Goal: Information Seeking & Learning: Compare options

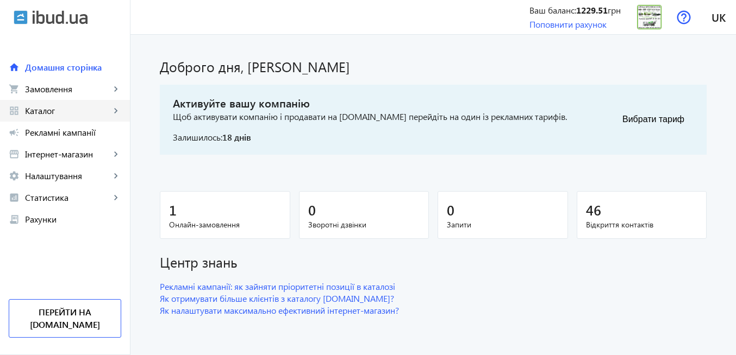
click at [65, 111] on span "Каталог" at bounding box center [67, 110] width 85 height 11
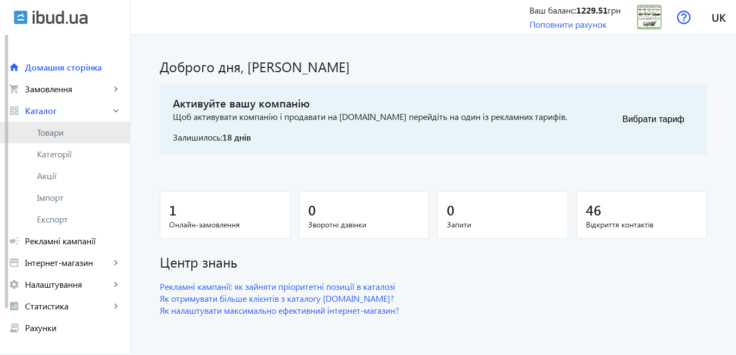
click at [64, 132] on span "Товари" at bounding box center [79, 132] width 84 height 11
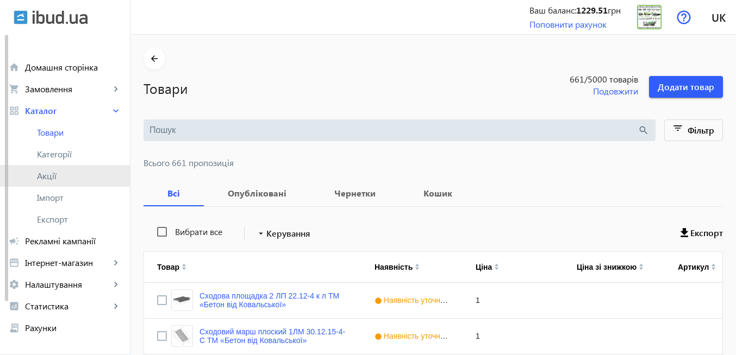
click at [57, 177] on span "Акції" at bounding box center [79, 176] width 84 height 11
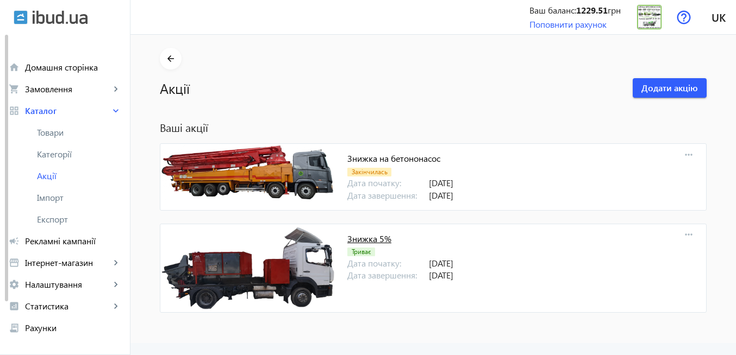
click at [363, 239] on link "Знижка 5%" at bounding box center [369, 238] width 44 height 11
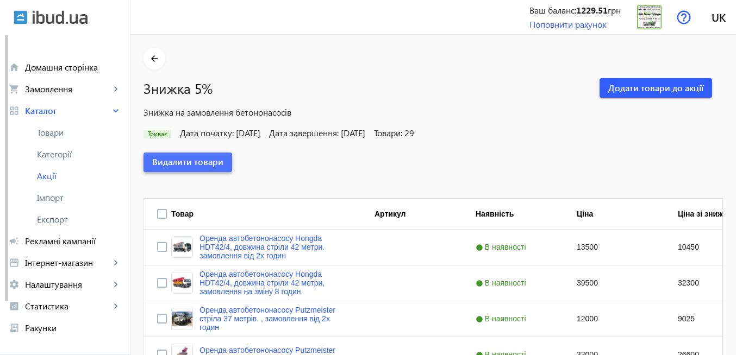
click at [177, 168] on span "Видалити товари" at bounding box center [187, 162] width 71 height 12
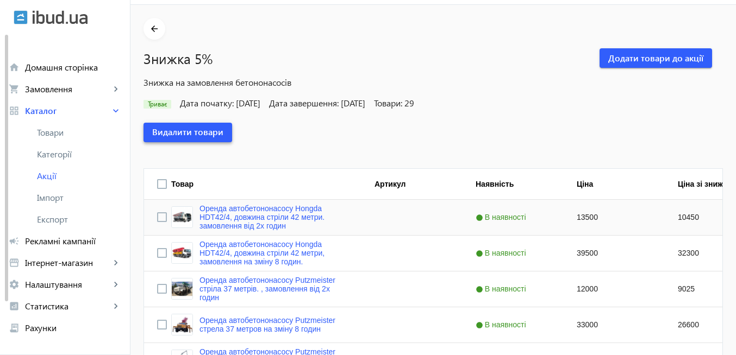
scroll to position [65, 0]
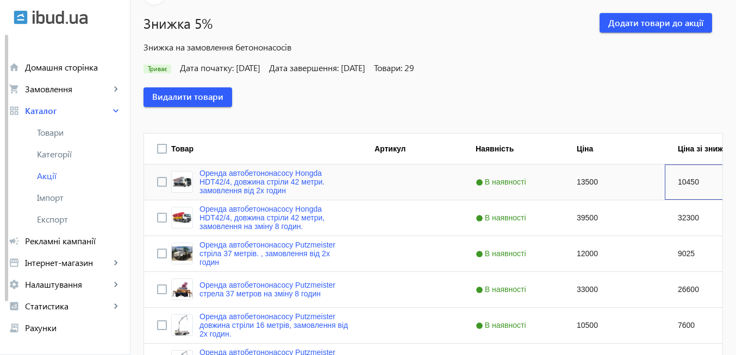
click at [695, 186] on div "10450" at bounding box center [715, 182] width 101 height 35
click at [694, 184] on div "10450" at bounding box center [715, 182] width 101 height 35
click at [680, 185] on div "10450" at bounding box center [715, 182] width 101 height 35
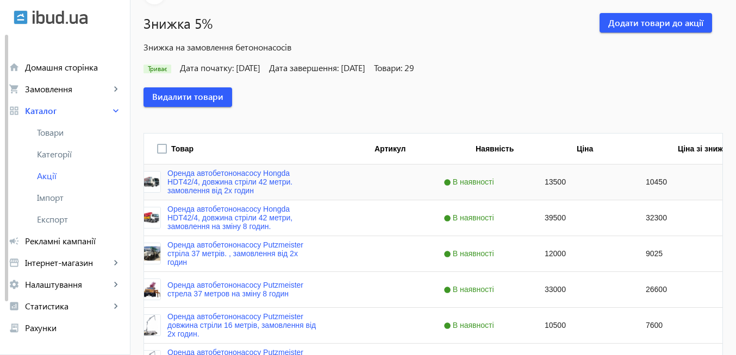
scroll to position [0, 32]
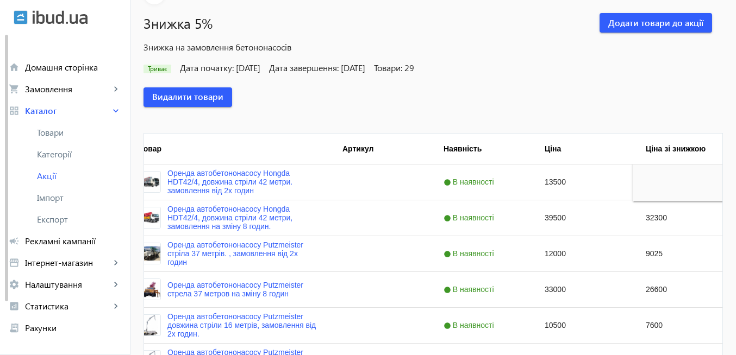
click at [580, 86] on div "Видалити товари" at bounding box center [432, 97] width 579 height 46
click at [664, 223] on div "32300" at bounding box center [683, 218] width 101 height 35
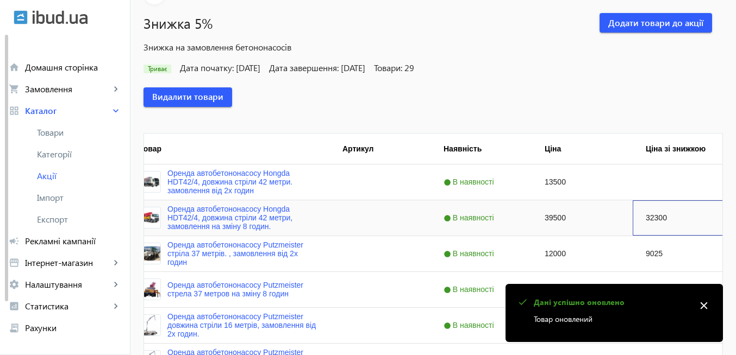
click at [661, 220] on div "32300" at bounding box center [683, 218] width 101 height 35
click at [665, 218] on div "32300" at bounding box center [683, 218] width 101 height 35
click at [659, 258] on div "9025" at bounding box center [683, 253] width 101 height 35
drag, startPoint x: 703, startPoint y: 305, endPoint x: 699, endPoint y: 301, distance: 6.5
click at [703, 305] on mat-icon "close" at bounding box center [704, 306] width 16 height 16
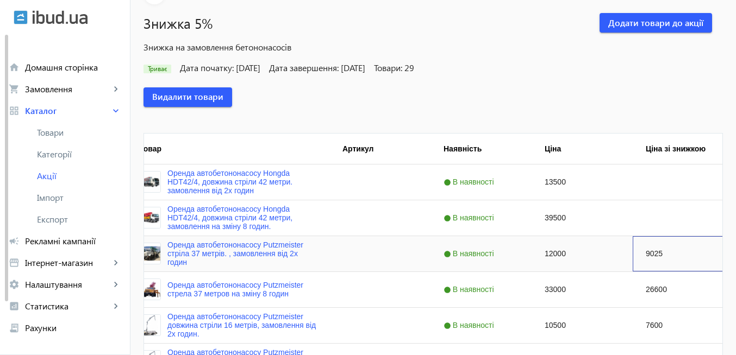
click at [658, 255] on div "9025" at bounding box center [683, 253] width 101 height 35
click at [658, 288] on div "26600" at bounding box center [683, 289] width 101 height 35
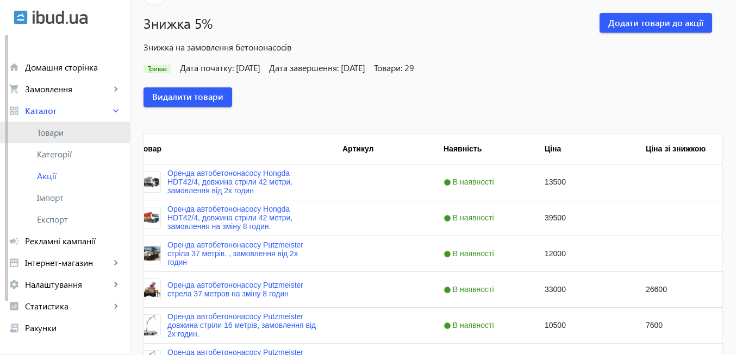
click at [61, 133] on span "Товари" at bounding box center [79, 132] width 84 height 11
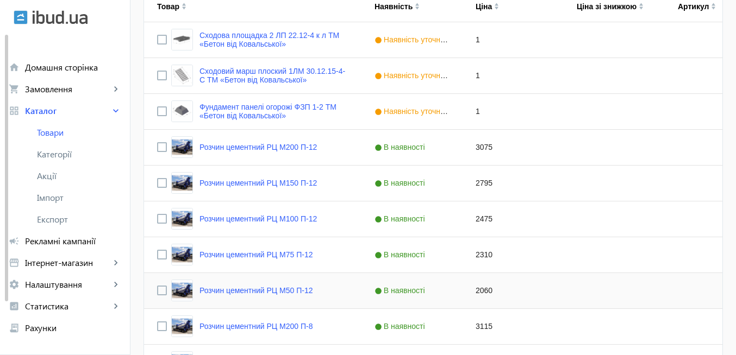
scroll to position [196, 0]
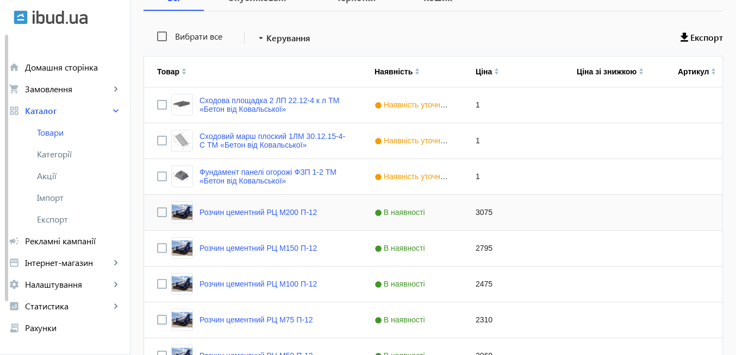
click at [512, 213] on div "3075" at bounding box center [512, 212] width 101 height 35
click at [85, 133] on span "Товари" at bounding box center [79, 132] width 84 height 11
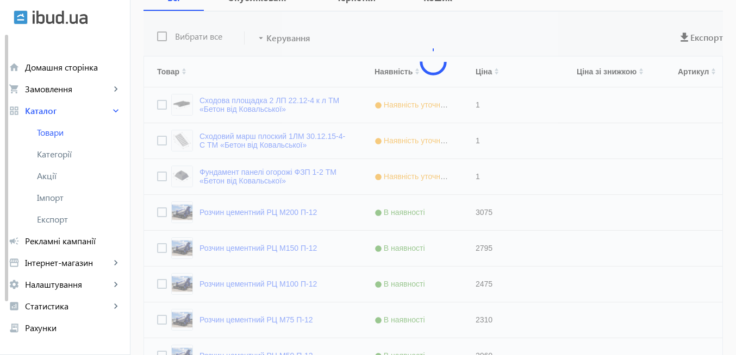
scroll to position [0, 0]
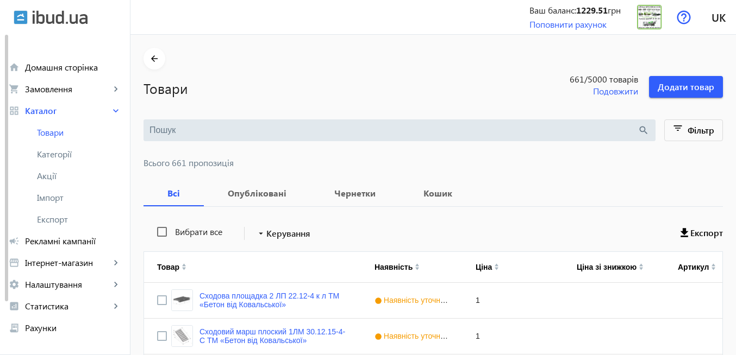
click at [238, 128] on input "search" at bounding box center [393, 130] width 488 height 12
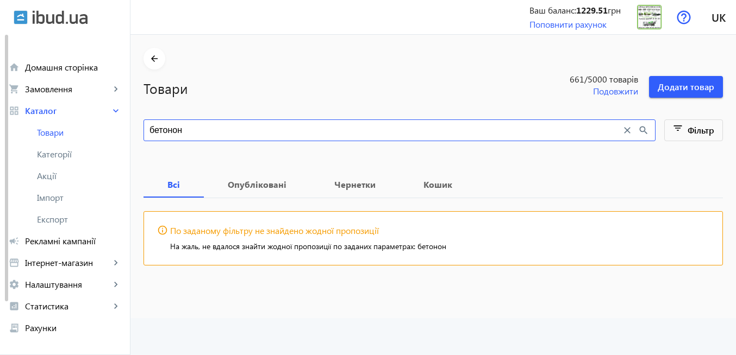
type input "бетонон"
drag, startPoint x: 627, startPoint y: 133, endPoint x: 643, endPoint y: 136, distance: 17.2
click at [627, 133] on mat-icon "close" at bounding box center [627, 130] width 12 height 12
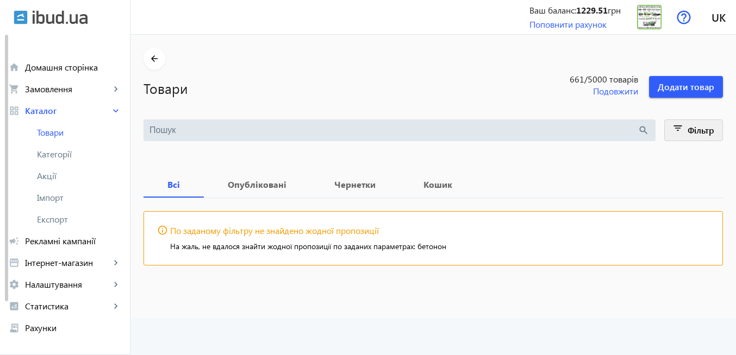
click at [675, 134] on mat-icon "filter_list" at bounding box center [678, 130] width 15 height 15
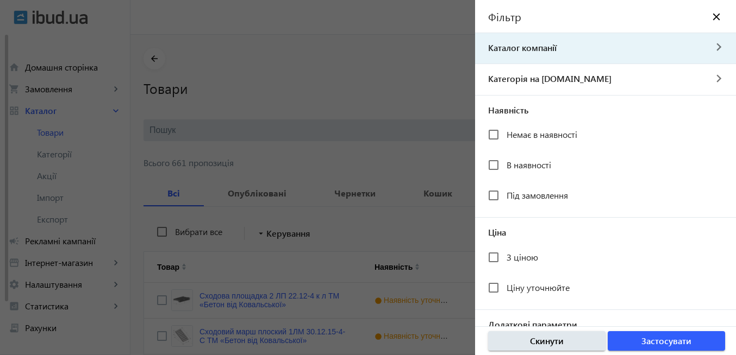
click at [561, 47] on span "Каталог компанії" at bounding box center [590, 48] width 230 height 12
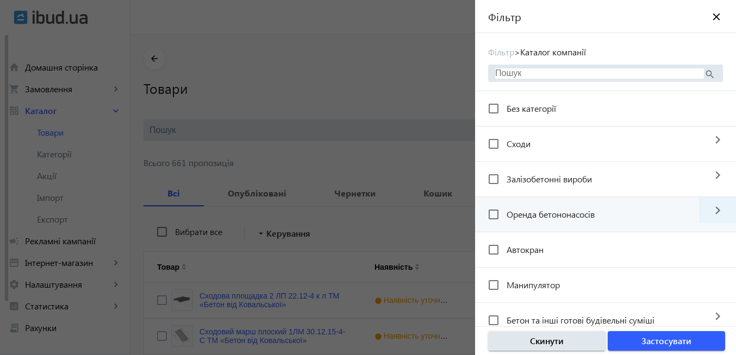
click at [709, 214] on mat-icon "navigate_next" at bounding box center [717, 210] width 37 height 26
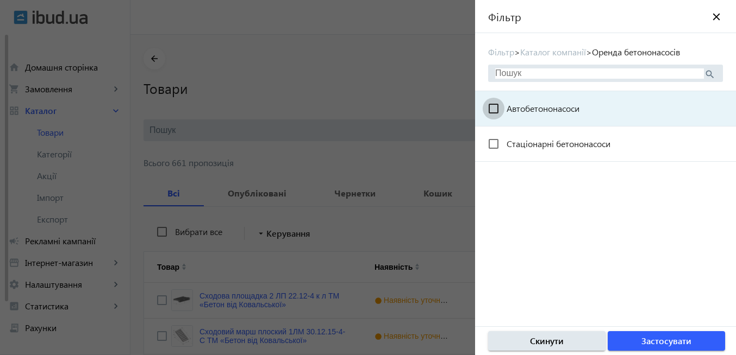
click at [493, 107] on input "Автобетононасоси" at bounding box center [494, 109] width 22 height 22
checkbox input "true"
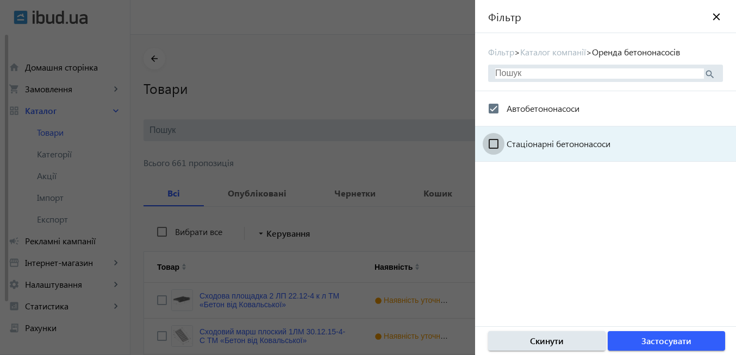
click at [492, 143] on input "Стаціонарні бетононасоси" at bounding box center [494, 144] width 22 height 22
checkbox input "true"
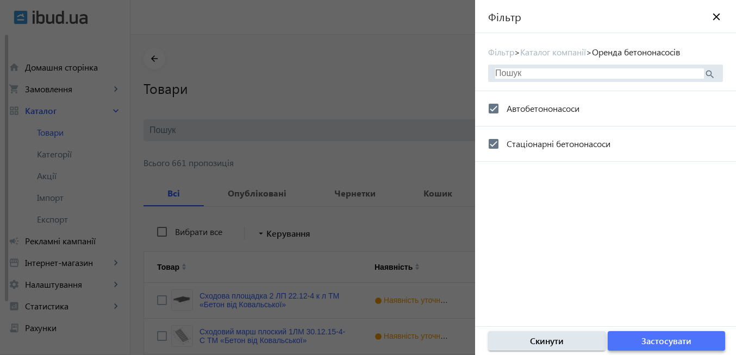
drag, startPoint x: 677, startPoint y: 346, endPoint x: 330, endPoint y: 215, distance: 370.6
click at [675, 342] on span "Застосувати" at bounding box center [666, 341] width 50 height 12
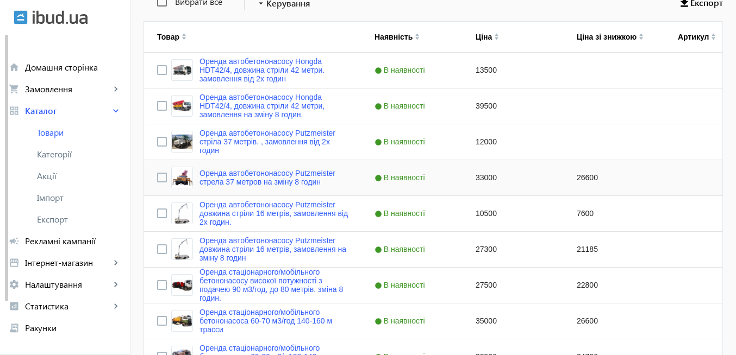
scroll to position [261, 0]
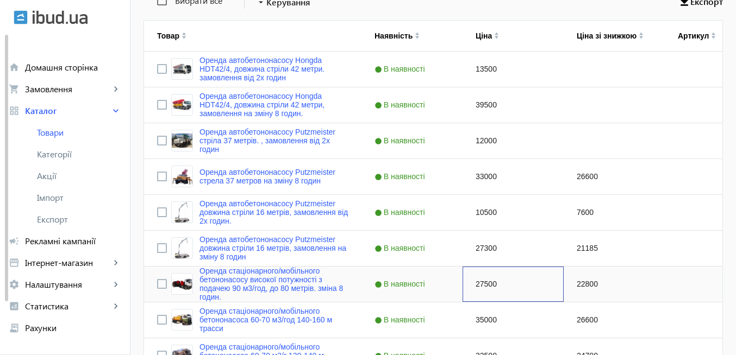
click at [474, 283] on div "27500" at bounding box center [512, 284] width 101 height 35
click at [584, 284] on div "22800" at bounding box center [614, 284] width 101 height 35
click at [533, 251] on div "27300" at bounding box center [512, 248] width 101 height 35
click at [591, 288] on div "Press SPACE to select this row." at bounding box center [614, 284] width 101 height 35
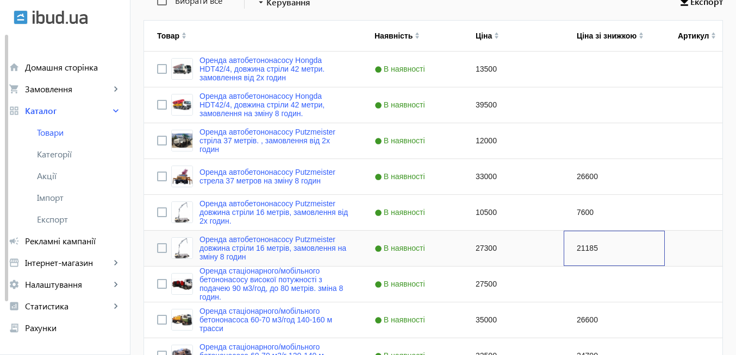
click at [584, 251] on div "21185" at bounding box center [614, 248] width 101 height 35
click at [578, 214] on div "7600" at bounding box center [614, 212] width 101 height 35
click at [574, 178] on div "26600" at bounding box center [614, 176] width 101 height 35
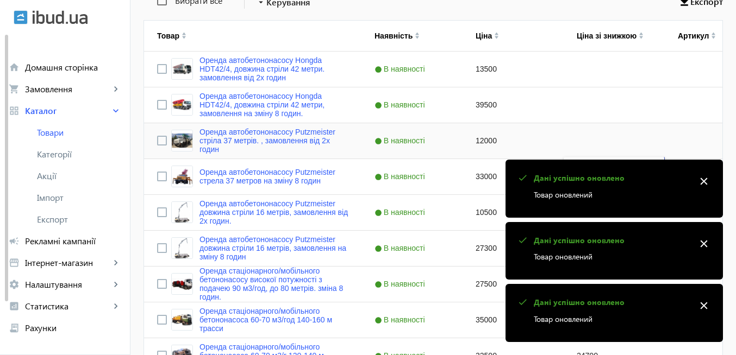
click at [577, 139] on div "Press SPACE to select this row." at bounding box center [614, 140] width 101 height 35
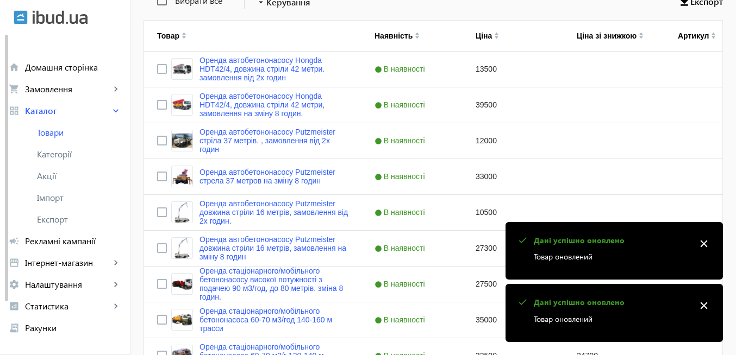
click at [706, 304] on mat-icon "close" at bounding box center [704, 306] width 16 height 16
drag, startPoint x: 706, startPoint y: 243, endPoint x: 704, endPoint y: 256, distance: 13.2
click at [705, 243] on mat-icon "close" at bounding box center [704, 244] width 16 height 16
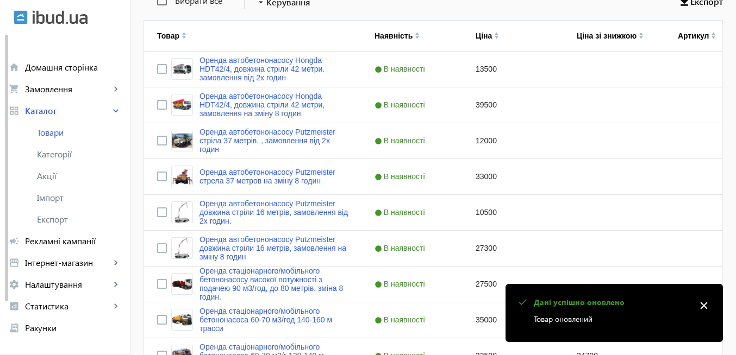
click at [701, 304] on mat-icon "close" at bounding box center [704, 306] width 16 height 16
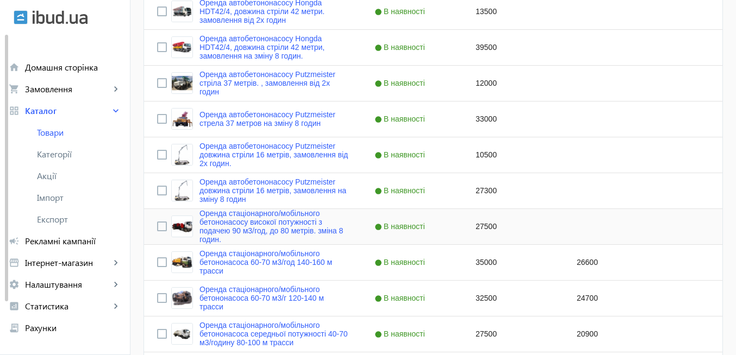
scroll to position [326, 0]
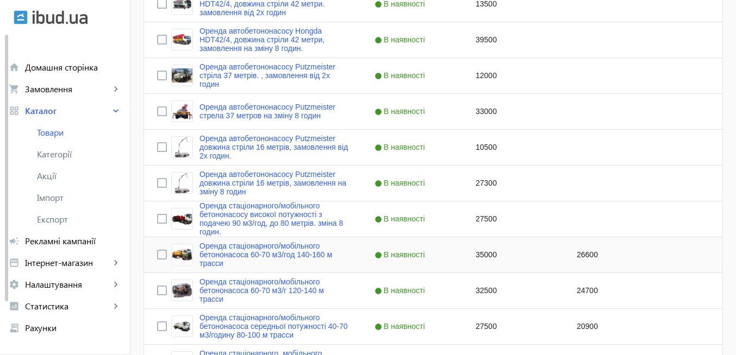
click at [593, 257] on div "26600" at bounding box center [614, 254] width 101 height 35
click at [600, 226] on div "Press SPACE to select this row." at bounding box center [614, 219] width 101 height 35
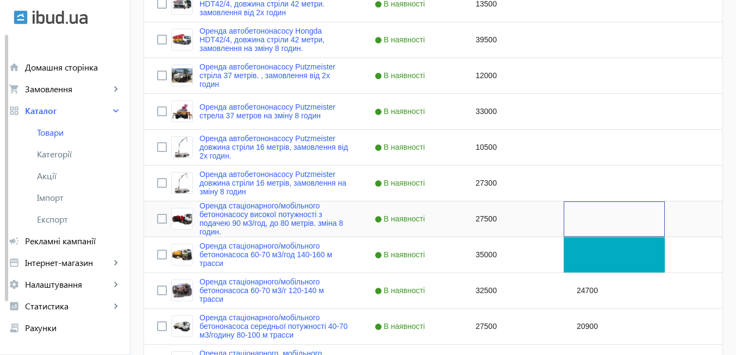
scroll to position [456, 0]
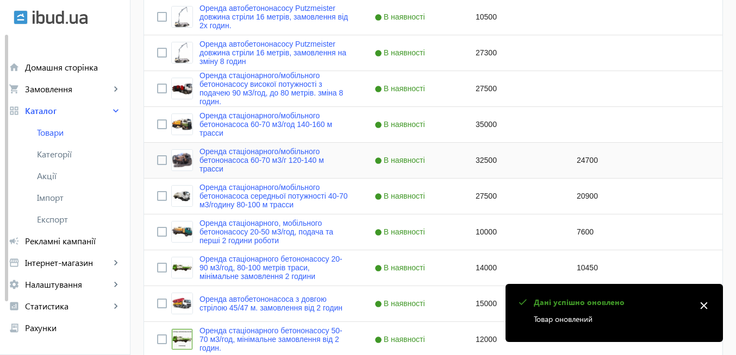
click at [578, 170] on div "24700" at bounding box center [614, 160] width 101 height 35
click at [588, 129] on div "Press SPACE to select this row." at bounding box center [614, 124] width 101 height 35
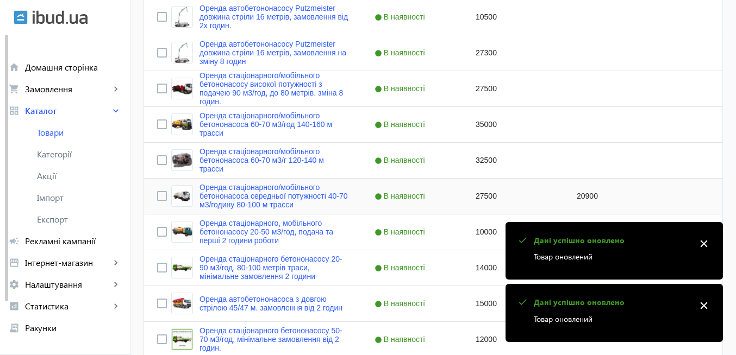
click at [584, 203] on div "20900" at bounding box center [614, 196] width 101 height 35
click at [703, 243] on mat-icon "close" at bounding box center [704, 244] width 16 height 16
click at [709, 301] on mat-icon "close" at bounding box center [704, 306] width 16 height 16
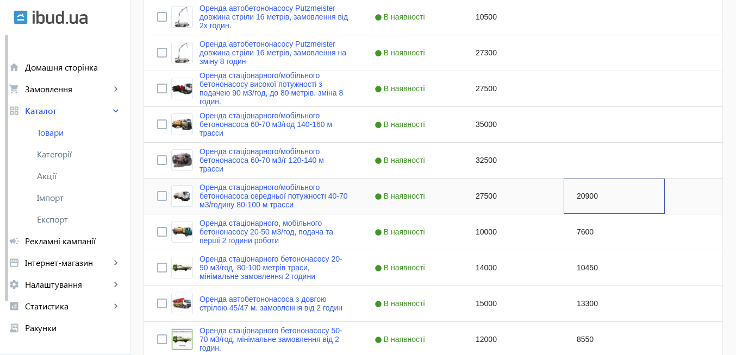
click at [602, 197] on div "20900" at bounding box center [614, 196] width 101 height 35
click at [586, 230] on div "7600" at bounding box center [614, 232] width 101 height 35
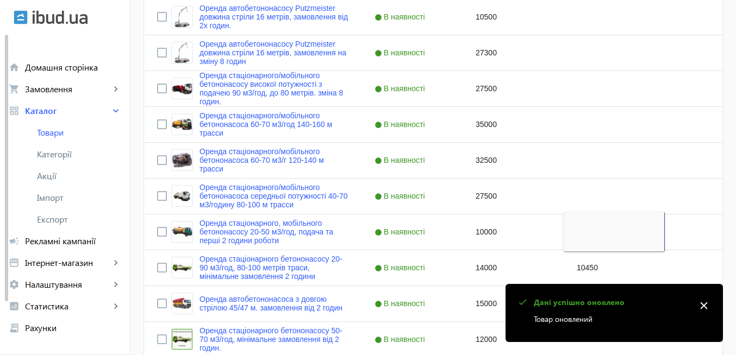
drag, startPoint x: 704, startPoint y: 309, endPoint x: 675, endPoint y: 300, distance: 30.2
click at [704, 309] on mat-icon "close" at bounding box center [704, 306] width 16 height 16
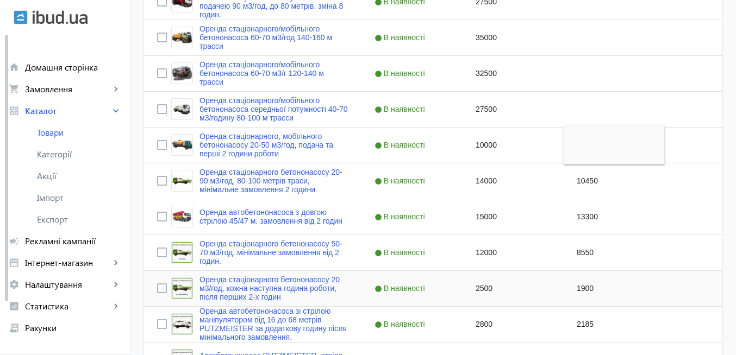
scroll to position [587, 0]
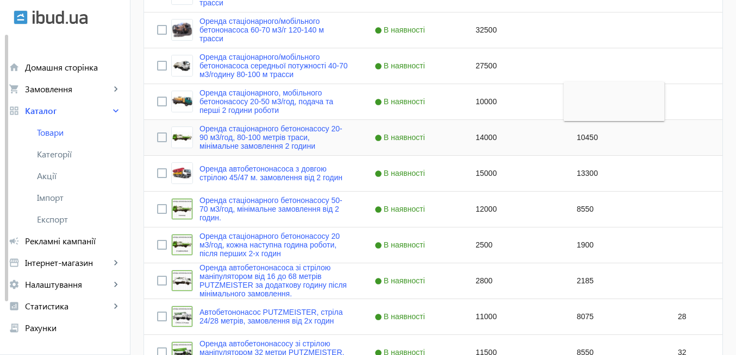
click at [586, 143] on div "10450" at bounding box center [614, 137] width 101 height 35
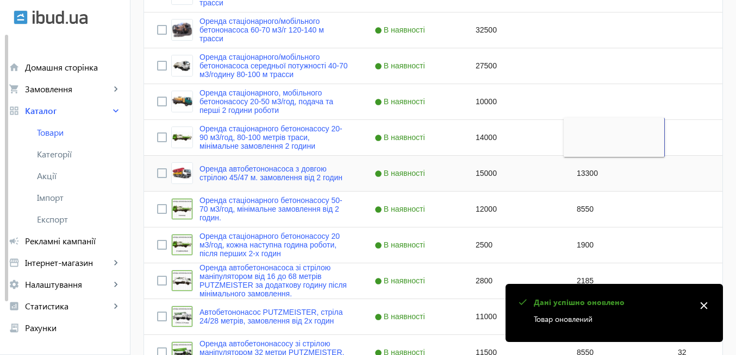
click at [589, 173] on div "13300" at bounding box center [614, 173] width 101 height 35
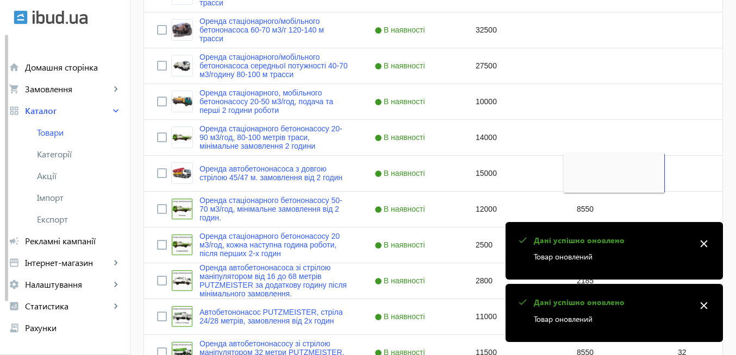
click at [703, 241] on mat-icon "close" at bounding box center [704, 244] width 16 height 16
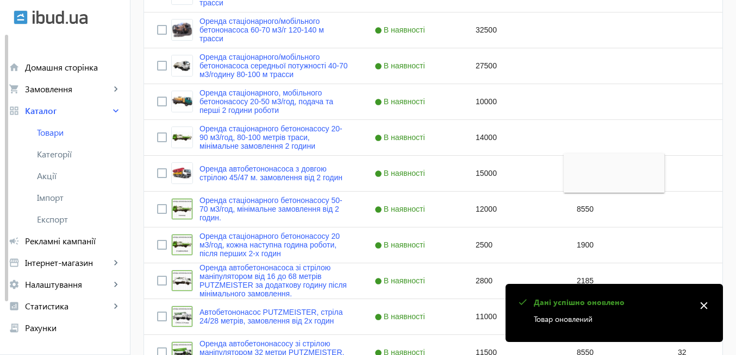
click at [700, 303] on mat-icon "close" at bounding box center [704, 306] width 16 height 16
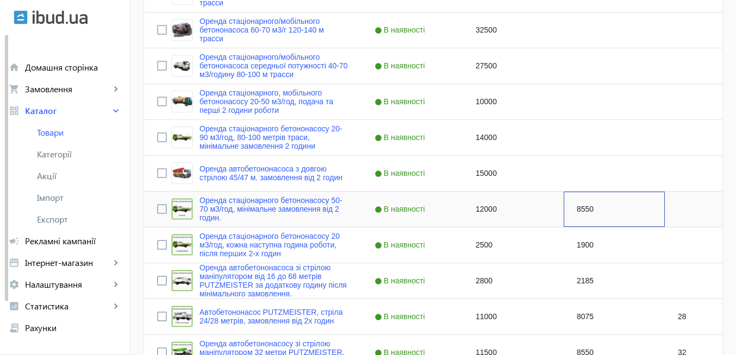
click at [585, 208] on div "8550" at bounding box center [614, 209] width 101 height 35
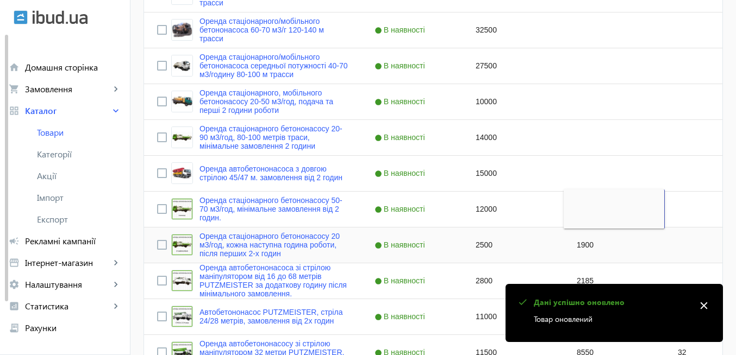
click at [587, 243] on div "1900" at bounding box center [614, 245] width 101 height 35
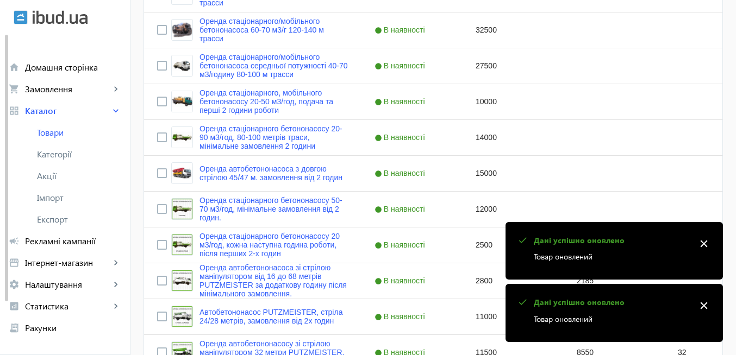
click at [704, 306] on mat-icon "close" at bounding box center [704, 306] width 16 height 16
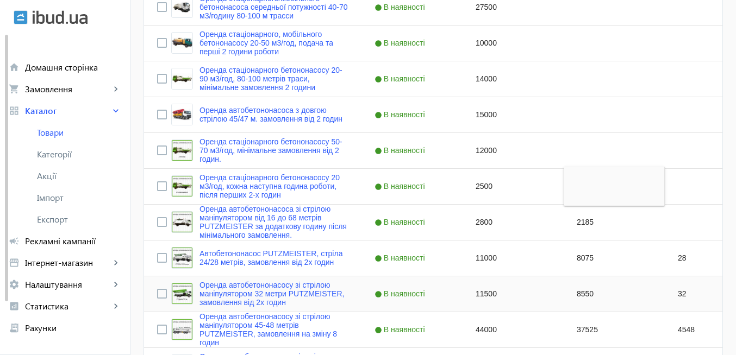
scroll to position [717, 0]
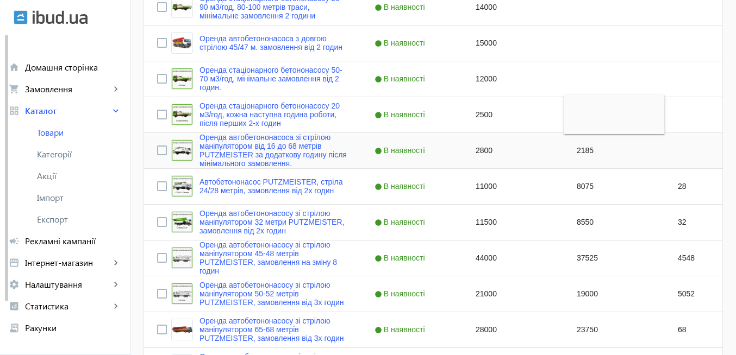
click at [572, 150] on div "2185" at bounding box center [614, 150] width 101 height 35
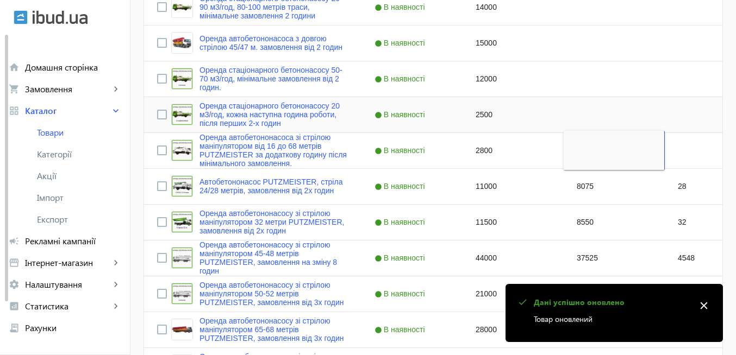
click at [564, 117] on div "Press SPACE to select this row." at bounding box center [614, 114] width 101 height 35
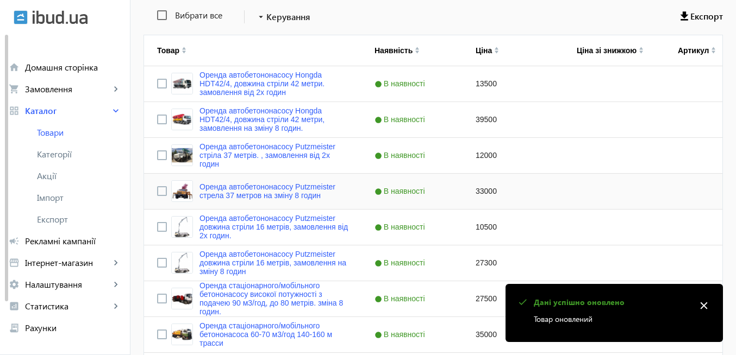
scroll to position [196, 0]
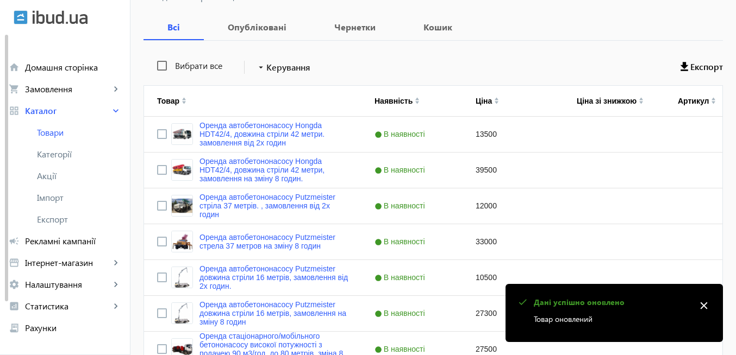
click at [708, 308] on mat-icon "close" at bounding box center [704, 306] width 16 height 16
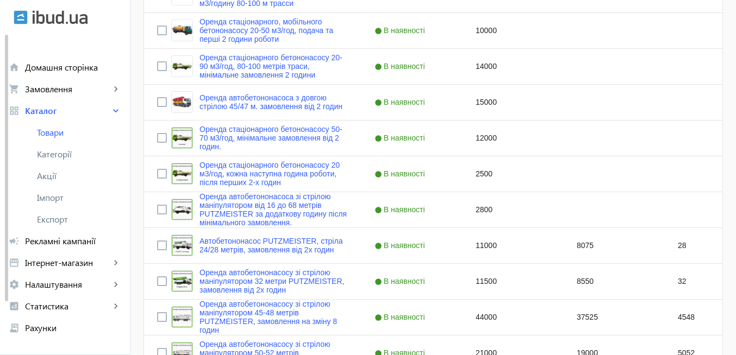
scroll to position [783, 0]
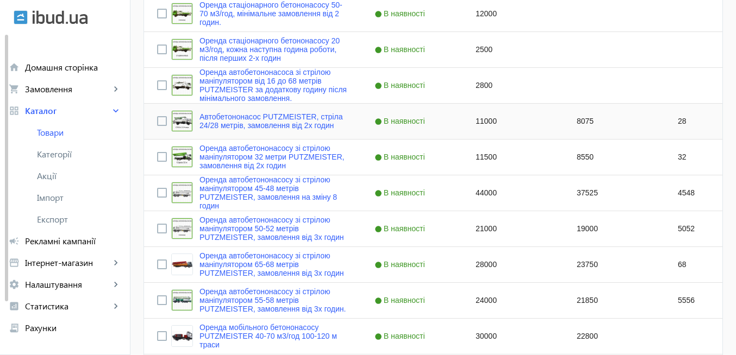
click at [592, 124] on div "8075" at bounding box center [614, 121] width 101 height 35
click at [594, 159] on div "8550" at bounding box center [614, 157] width 101 height 35
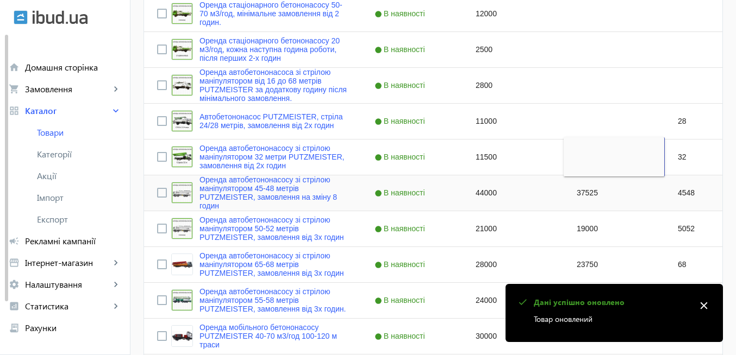
click at [611, 202] on div "37525" at bounding box center [614, 193] width 101 height 35
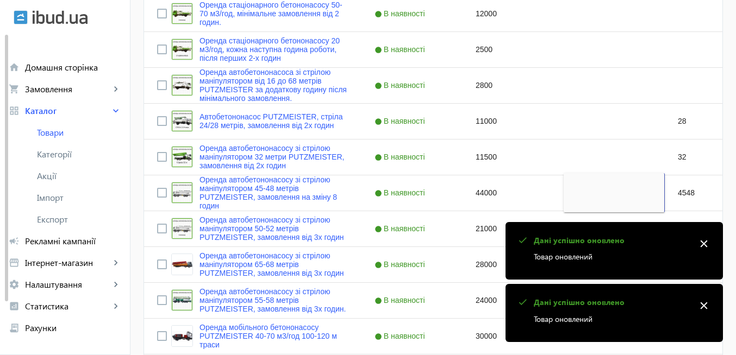
click at [711, 248] on mat-icon "close" at bounding box center [704, 244] width 16 height 16
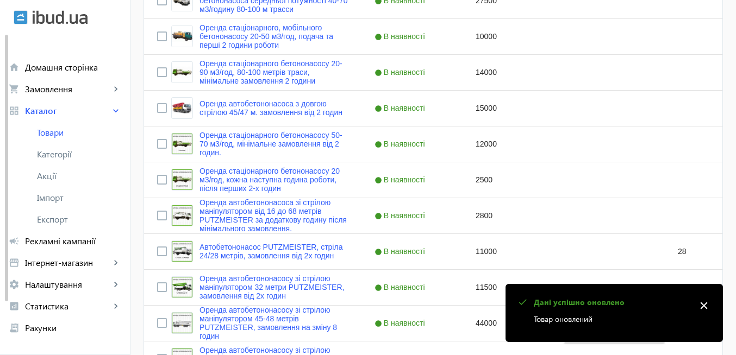
click at [705, 308] on mat-icon "close" at bounding box center [704, 306] width 16 height 16
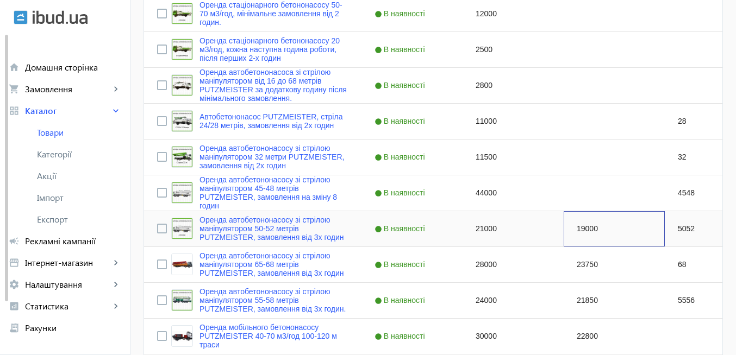
click at [616, 231] on div "19000" at bounding box center [614, 228] width 101 height 35
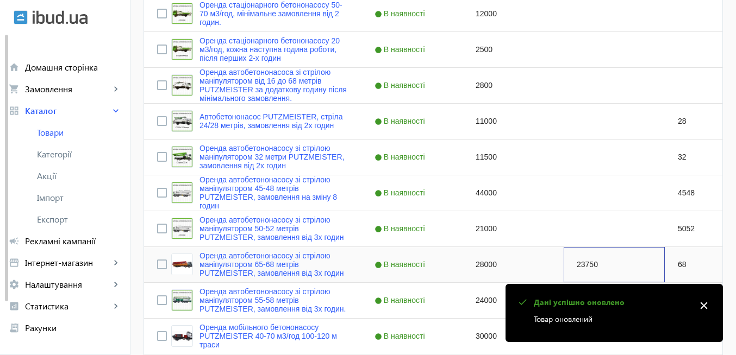
click at [604, 257] on div "23750" at bounding box center [614, 264] width 101 height 35
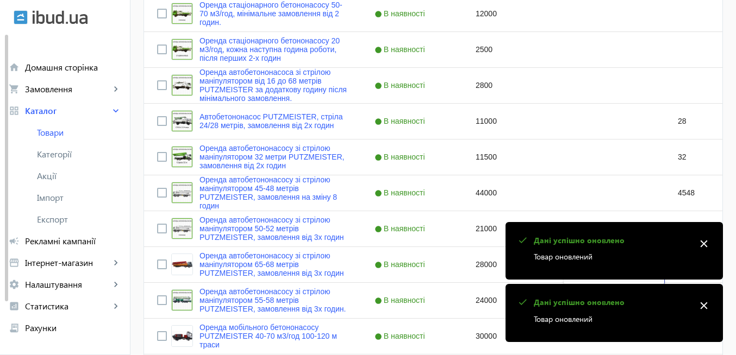
click at [706, 308] on mat-icon "close" at bounding box center [704, 306] width 16 height 16
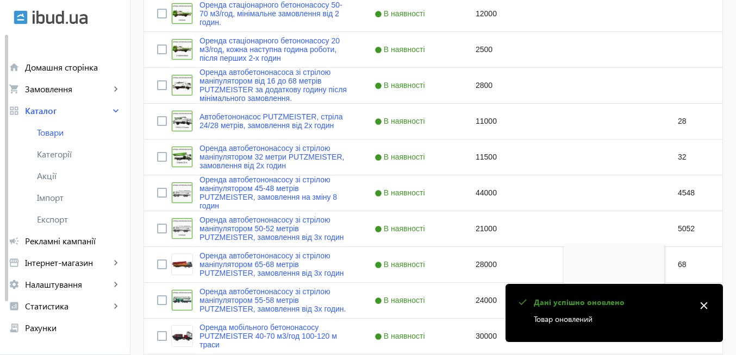
click at [702, 306] on mat-icon "close" at bounding box center [704, 306] width 16 height 16
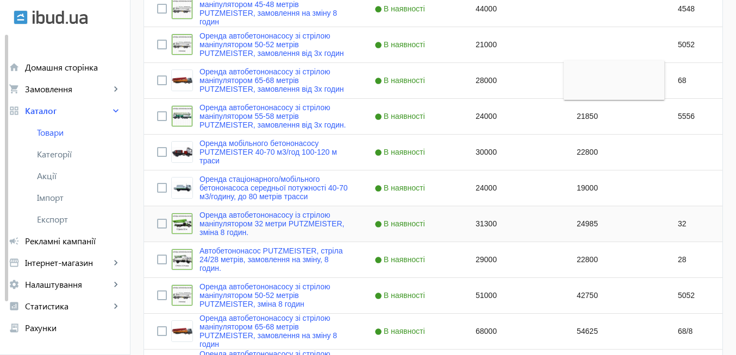
scroll to position [978, 0]
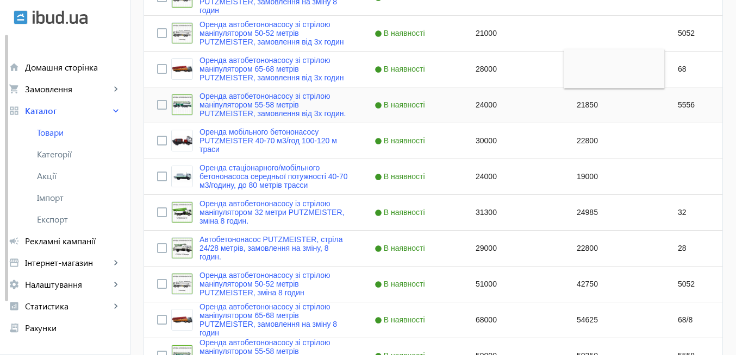
click at [578, 113] on div "21850" at bounding box center [614, 104] width 101 height 35
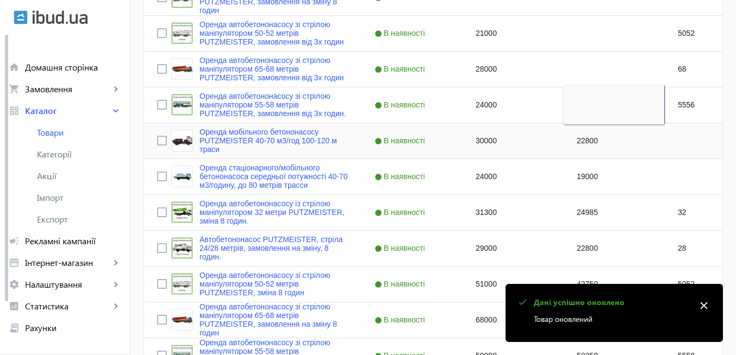
click at [580, 139] on div "22800" at bounding box center [614, 140] width 101 height 35
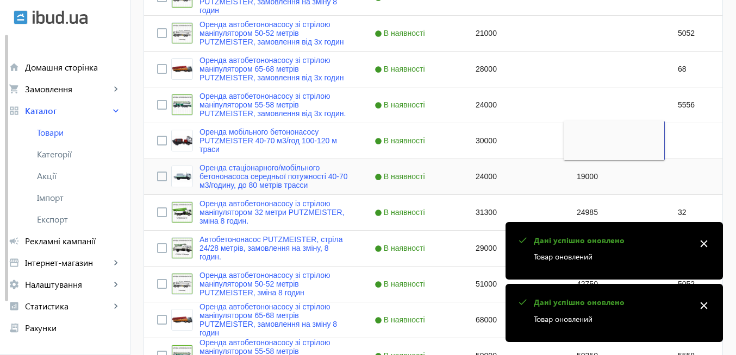
click at [583, 176] on div "19000" at bounding box center [614, 176] width 101 height 35
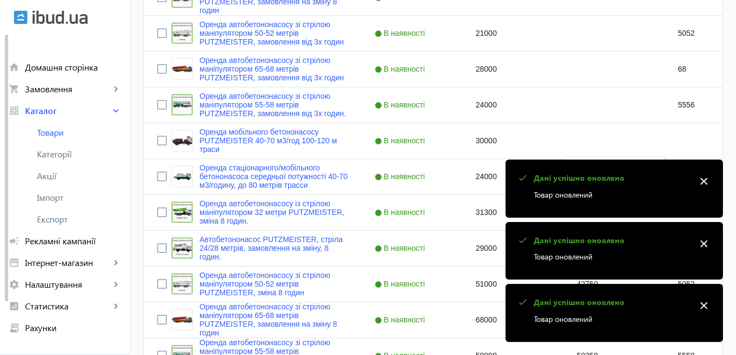
click at [700, 187] on mat-icon "close" at bounding box center [704, 181] width 16 height 16
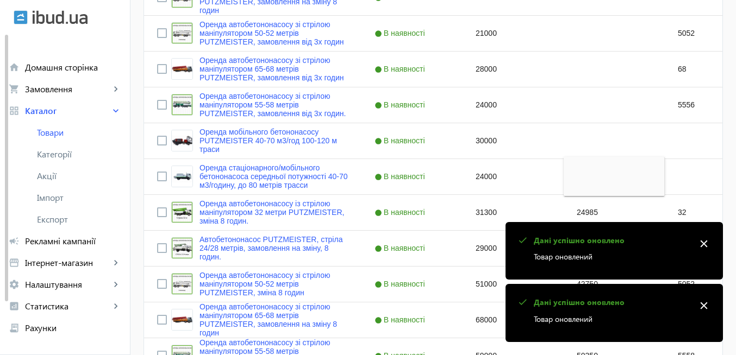
click at [707, 241] on mat-icon "close" at bounding box center [704, 244] width 16 height 16
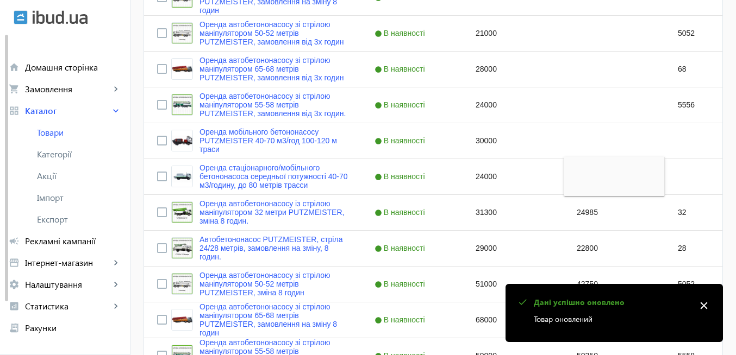
click at [708, 303] on mat-icon "close" at bounding box center [704, 306] width 16 height 16
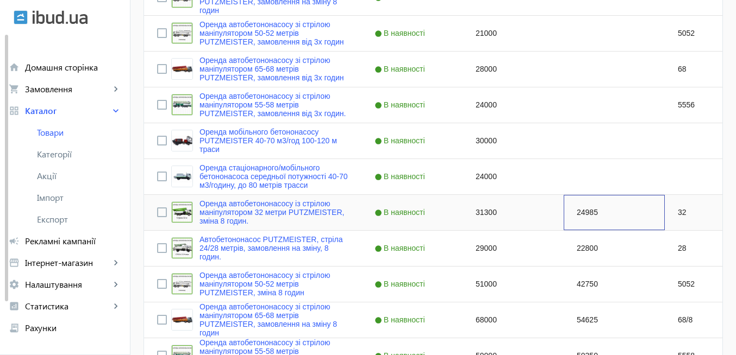
click at [586, 211] on div "24985" at bounding box center [614, 212] width 101 height 35
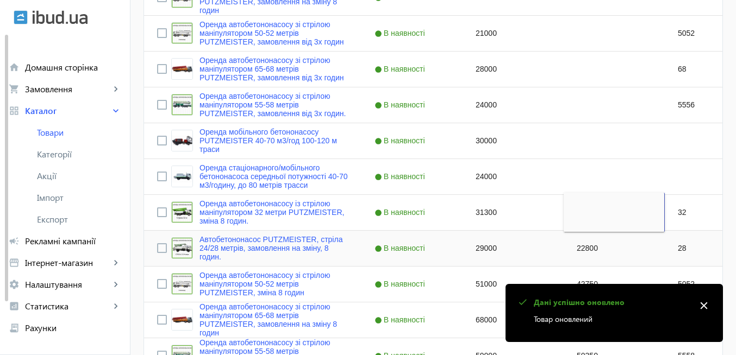
click at [594, 252] on div "22800" at bounding box center [614, 248] width 101 height 35
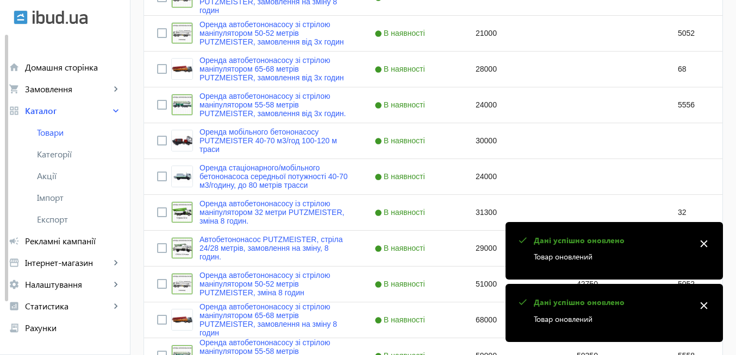
click at [703, 306] on mat-icon "close" at bounding box center [704, 306] width 16 height 16
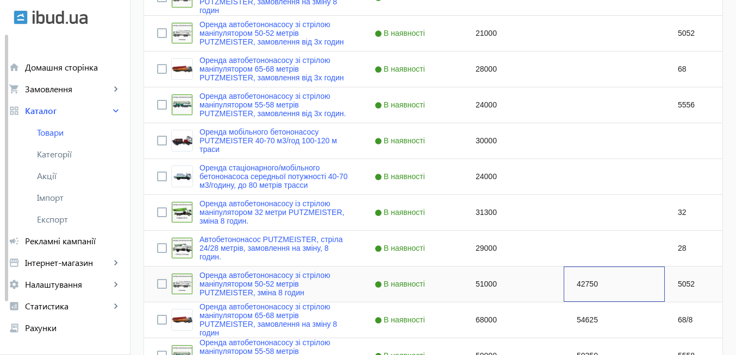
drag, startPoint x: 595, startPoint y: 285, endPoint x: 592, endPoint y: 273, distance: 12.4
click at [595, 284] on div "42750" at bounding box center [614, 284] width 101 height 35
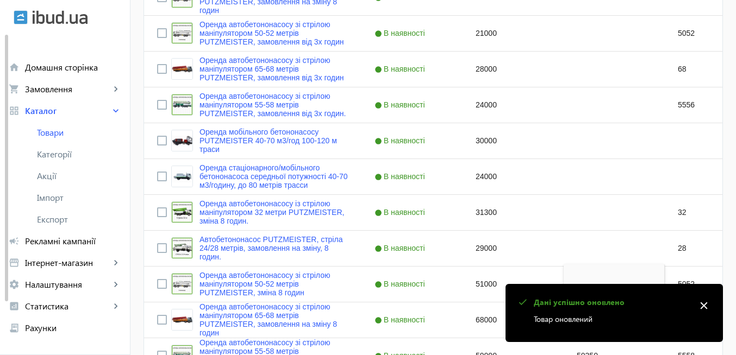
click at [708, 303] on mat-icon "close" at bounding box center [704, 306] width 16 height 16
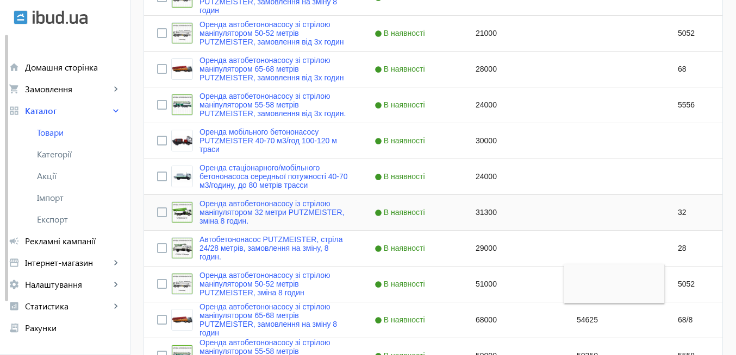
scroll to position [1043, 0]
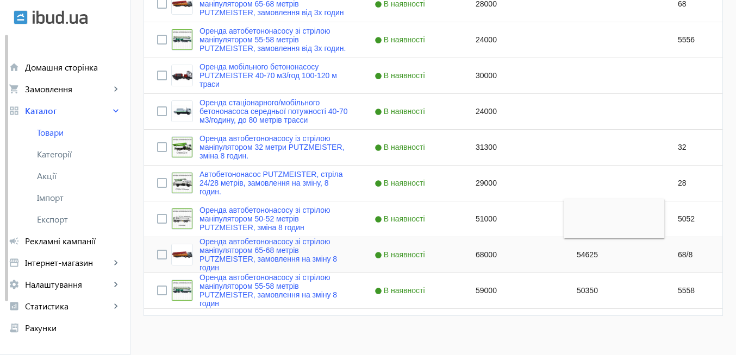
click at [599, 260] on div "54625" at bounding box center [614, 254] width 101 height 35
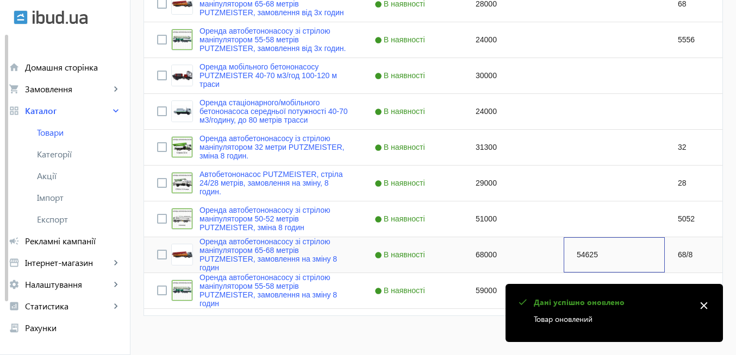
click at [599, 257] on div "54625" at bounding box center [614, 254] width 101 height 35
click at [702, 307] on mat-icon "close" at bounding box center [704, 306] width 16 height 16
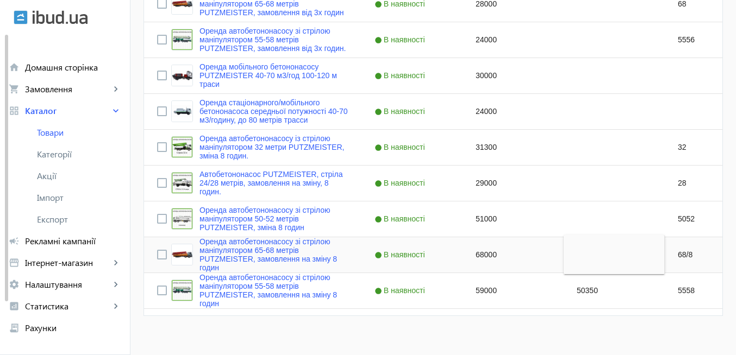
scroll to position [1054, 0]
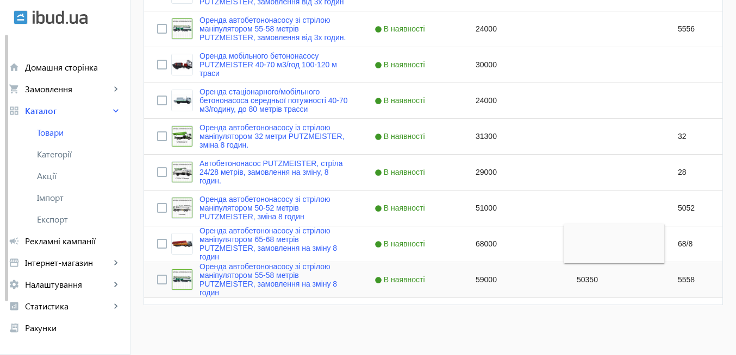
click at [593, 283] on div "50350" at bounding box center [614, 279] width 101 height 35
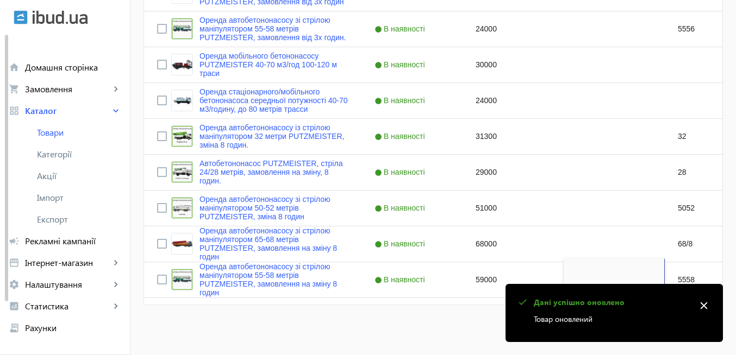
click at [706, 308] on mat-icon "close" at bounding box center [704, 306] width 16 height 16
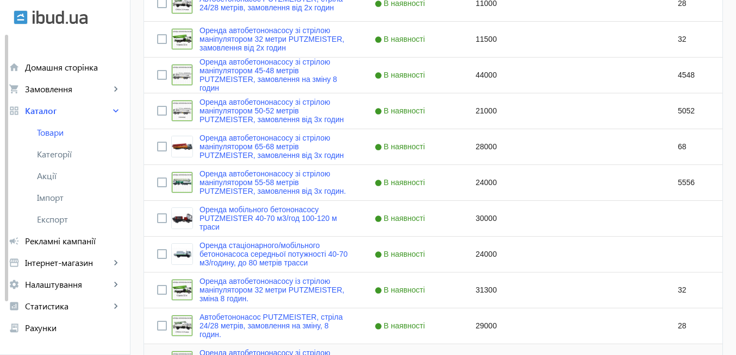
scroll to position [728, 0]
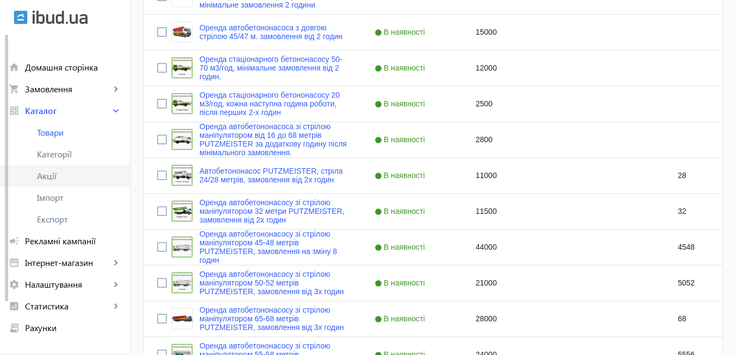
click at [53, 179] on span "Акції" at bounding box center [79, 176] width 84 height 11
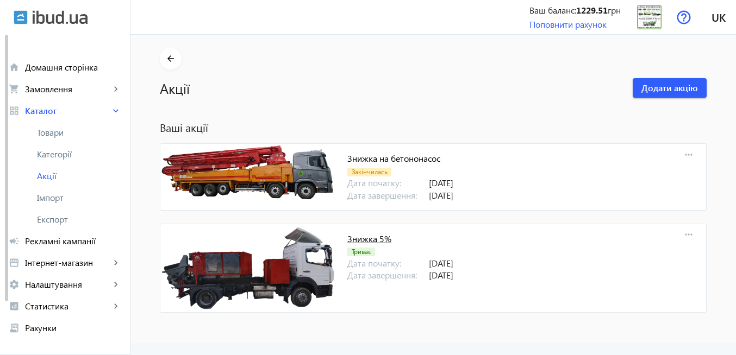
click at [365, 242] on link "Знижка 5%" at bounding box center [369, 238] width 44 height 11
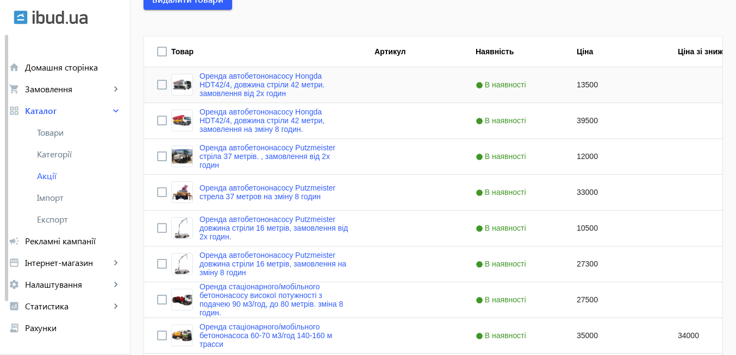
scroll to position [261, 0]
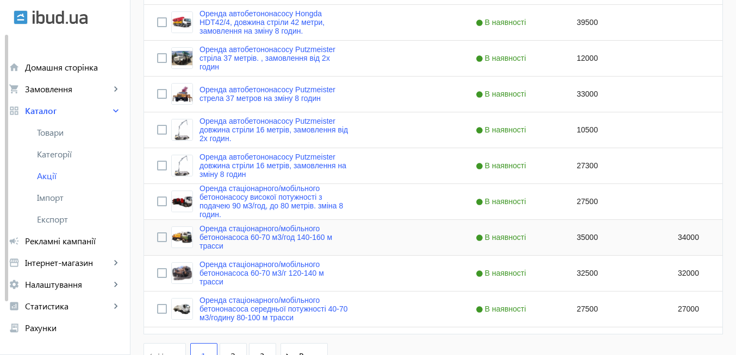
click at [674, 241] on div "34000" at bounding box center [715, 237] width 101 height 35
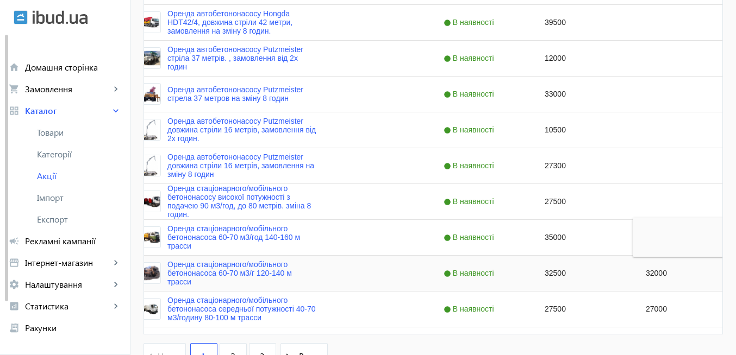
click at [680, 277] on div "32000" at bounding box center [683, 273] width 101 height 35
click at [661, 312] on div "27000" at bounding box center [683, 309] width 101 height 35
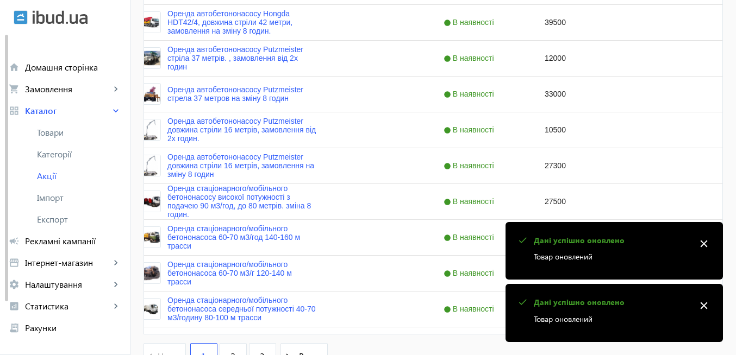
click at [703, 244] on mat-icon "close" at bounding box center [704, 244] width 16 height 16
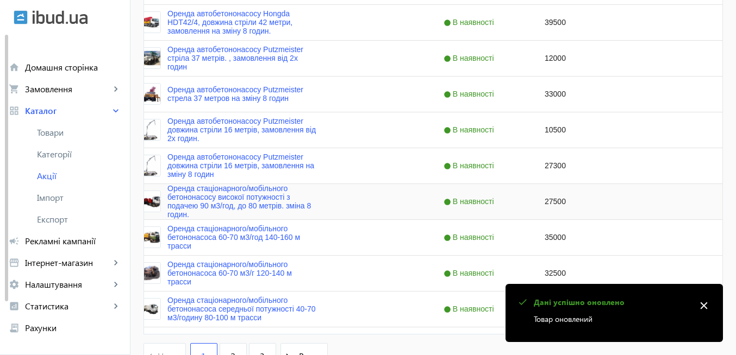
click at [635, 193] on div "Press SPACE to select this row." at bounding box center [683, 201] width 101 height 35
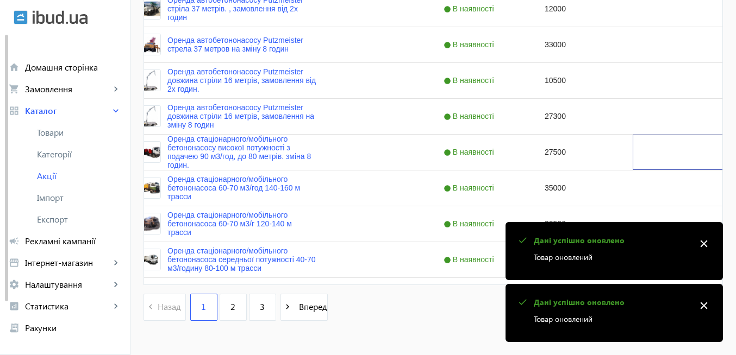
scroll to position [326, 0]
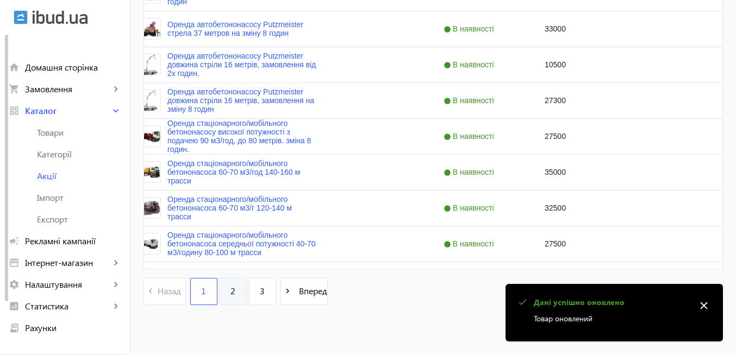
click at [230, 295] on span "2" at bounding box center [232, 291] width 5 height 12
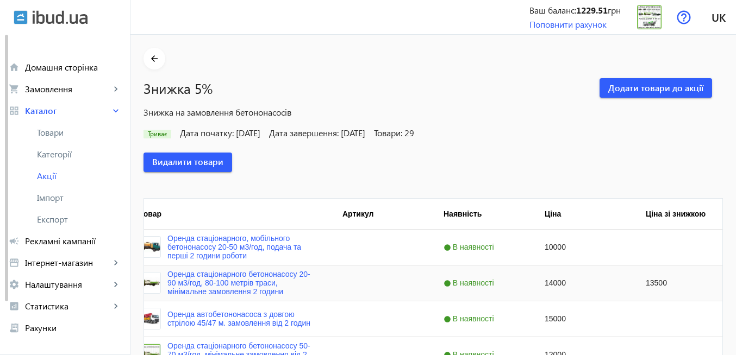
click at [644, 285] on div "13500" at bounding box center [683, 283] width 101 height 35
click at [611, 179] on div "Видалити товари" at bounding box center [432, 163] width 579 height 46
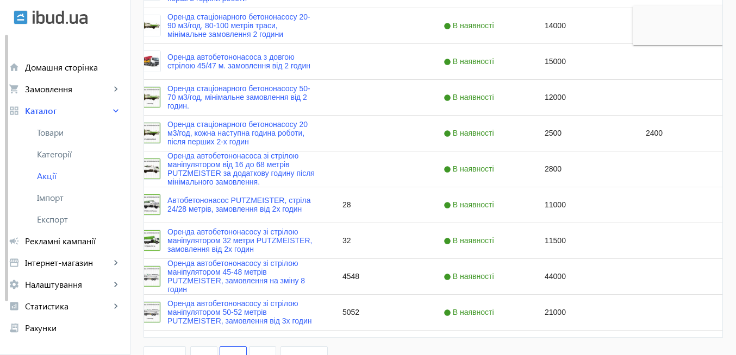
scroll to position [261, 0]
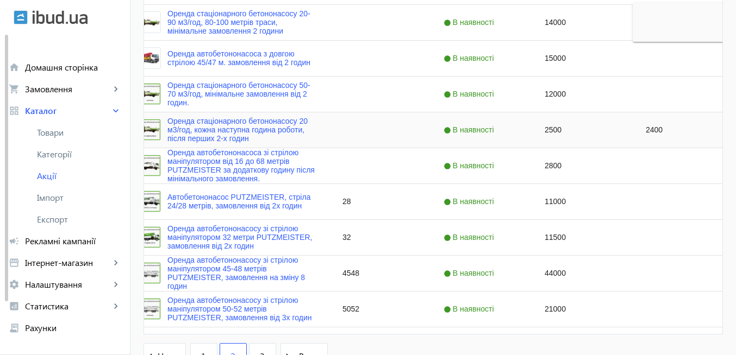
click at [635, 136] on div "2400" at bounding box center [683, 129] width 101 height 35
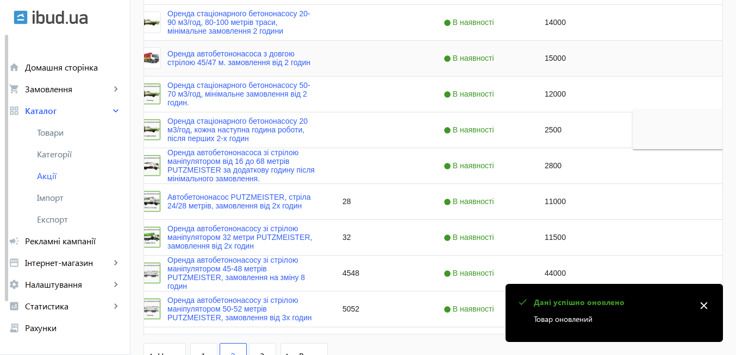
drag, startPoint x: 648, startPoint y: 72, endPoint x: 642, endPoint y: 88, distance: 17.4
click at [646, 77] on div "Оренда стаціонарного, мобільного бетононасосу 20-50 м3/год, подача та перші 2 г…" at bounding box center [463, 148] width 703 height 359
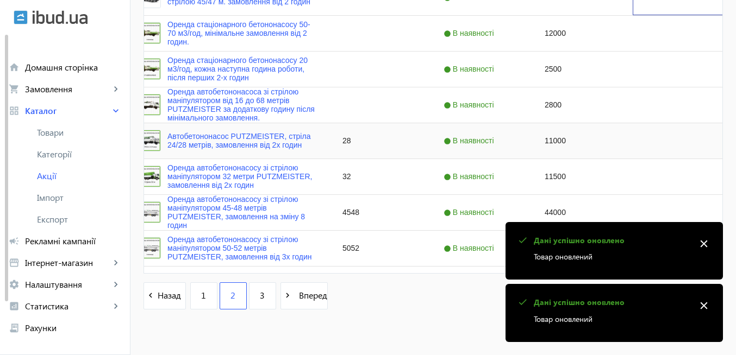
scroll to position [337, 0]
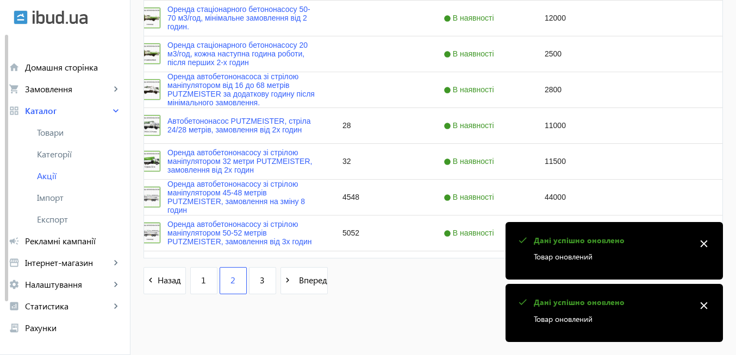
click at [709, 244] on mat-icon "close" at bounding box center [704, 244] width 16 height 16
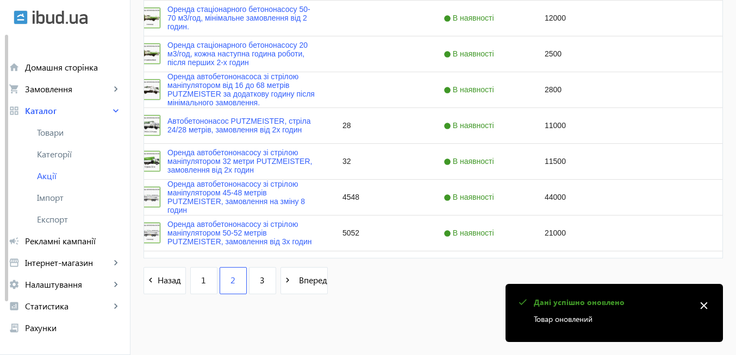
click at [707, 305] on mat-icon "close" at bounding box center [704, 306] width 16 height 16
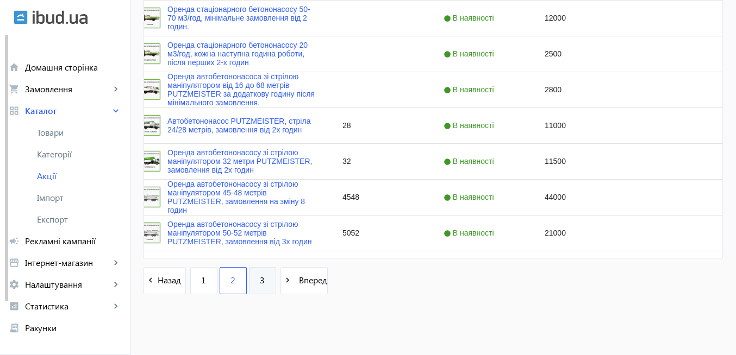
click at [260, 285] on span "3" at bounding box center [262, 280] width 5 height 12
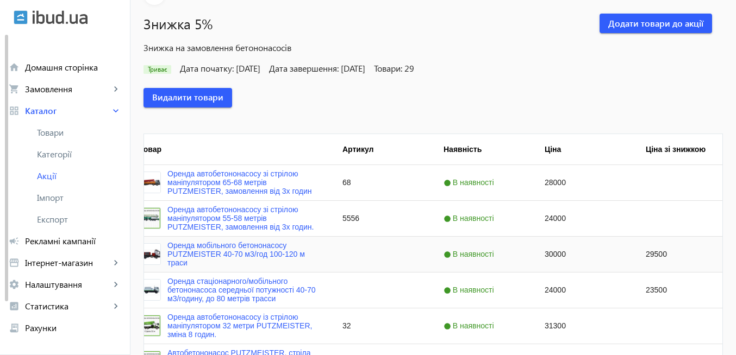
scroll to position [130, 0]
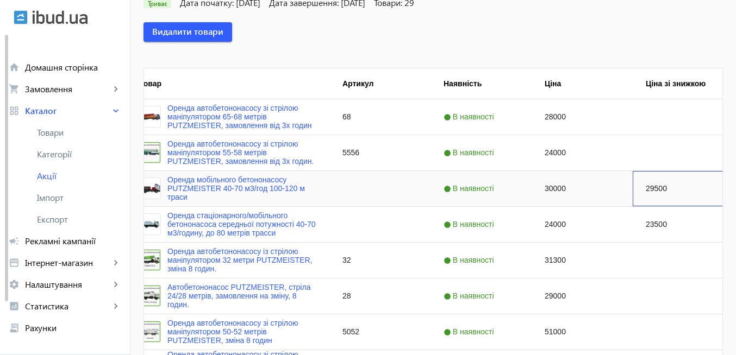
click at [653, 189] on div "29500" at bounding box center [683, 188] width 101 height 35
click at [655, 226] on div "23500" at bounding box center [683, 224] width 101 height 35
click at [653, 203] on div "Press SPACE to select this row." at bounding box center [683, 188] width 101 height 35
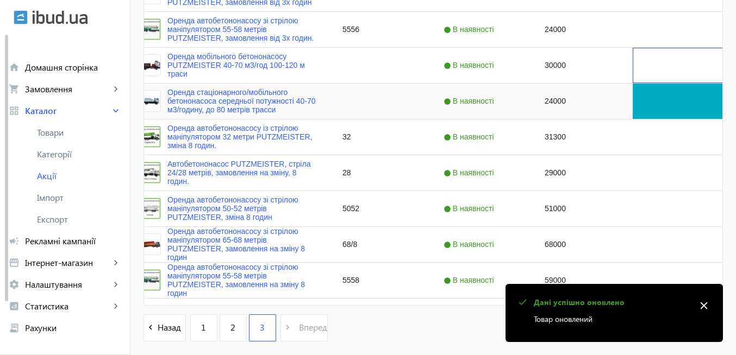
scroll to position [301, 0]
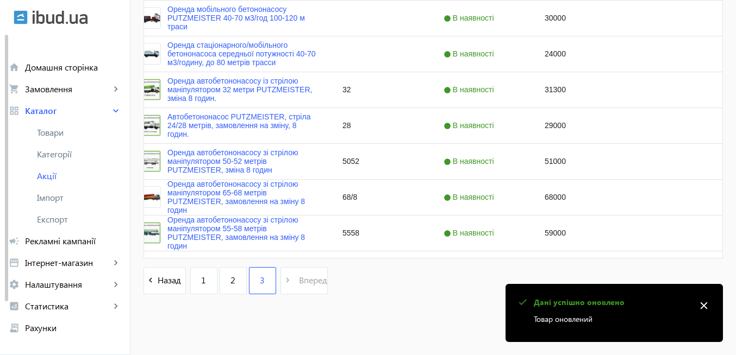
drag, startPoint x: 196, startPoint y: 284, endPoint x: 203, endPoint y: 268, distance: 16.8
click at [201, 284] on span "1" at bounding box center [203, 280] width 5 height 12
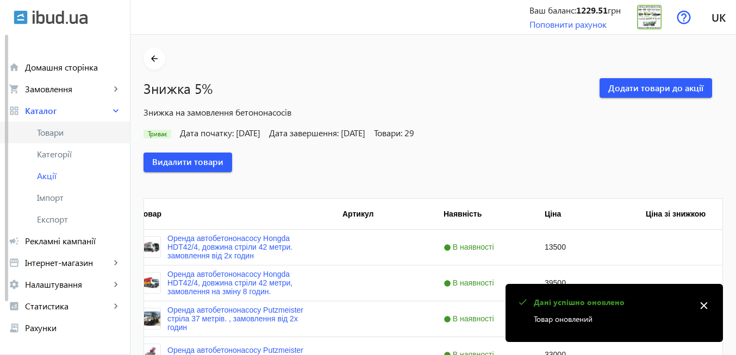
click at [57, 133] on span "Товари" at bounding box center [79, 132] width 84 height 11
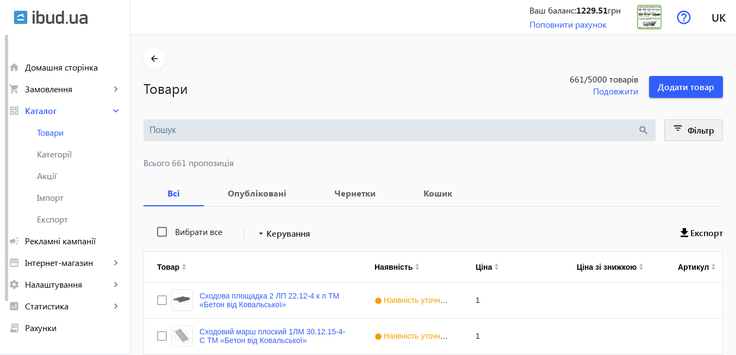
click at [680, 132] on mat-icon "filter_list" at bounding box center [678, 130] width 15 height 15
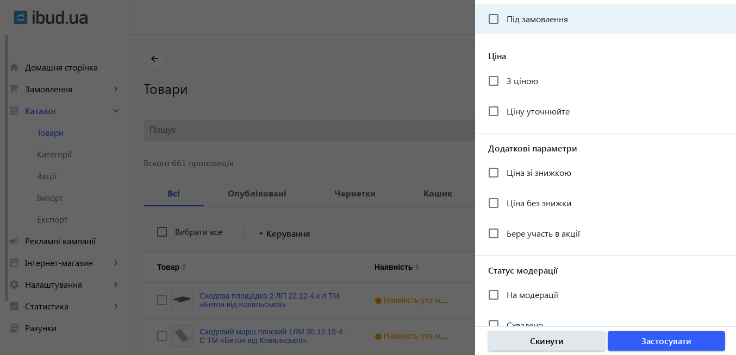
scroll to position [196, 0]
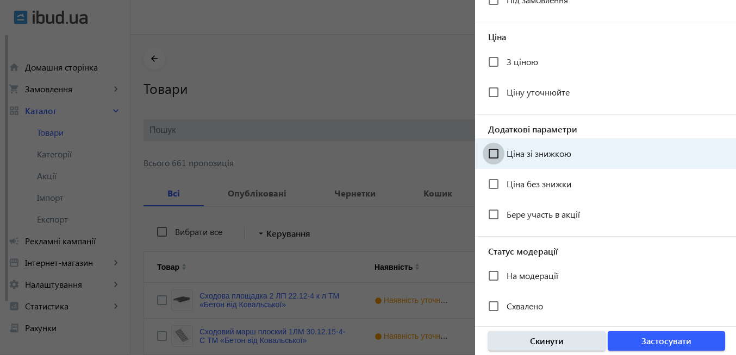
click at [493, 151] on input "Ціна зі знижкою" at bounding box center [494, 154] width 22 height 22
checkbox input "true"
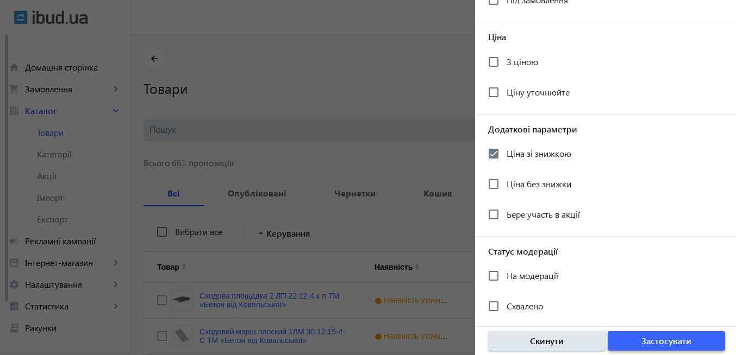
click at [655, 348] on span "button" at bounding box center [666, 341] width 117 height 26
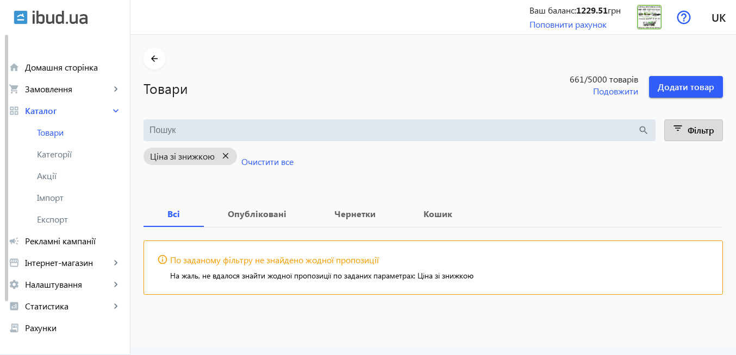
drag, startPoint x: 216, startPoint y: 151, endPoint x: 610, endPoint y: 156, distance: 394.0
click at [217, 151] on mat-icon "close" at bounding box center [226, 156] width 22 height 14
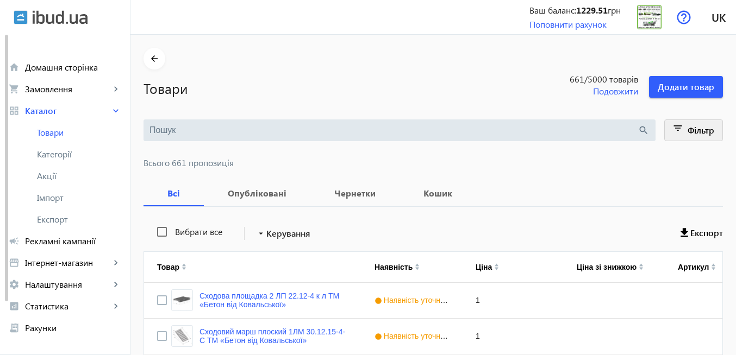
click at [674, 129] on mat-icon "filter_list" at bounding box center [678, 130] width 15 height 15
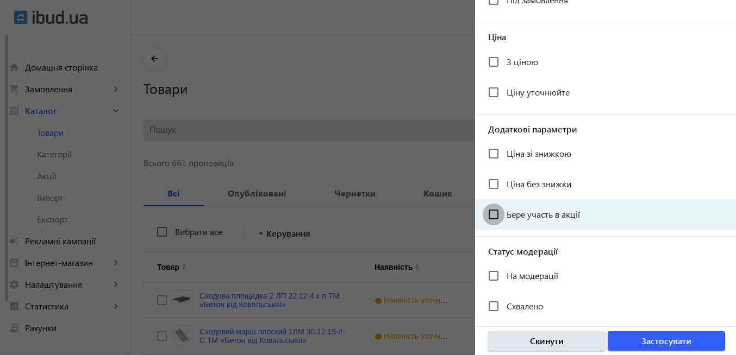
click at [497, 218] on input "Бере участь в акції" at bounding box center [494, 215] width 22 height 22
checkbox input "true"
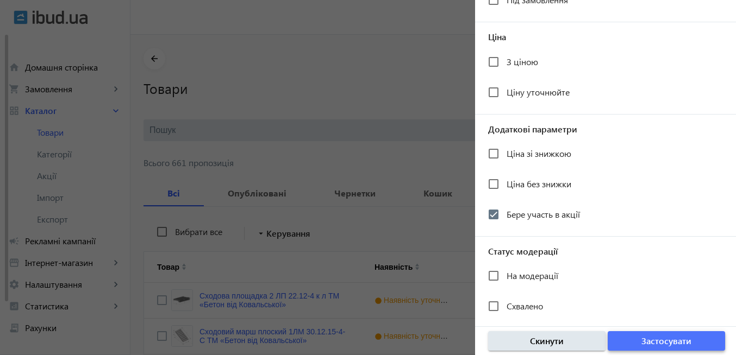
click at [628, 332] on span "button" at bounding box center [666, 341] width 117 height 26
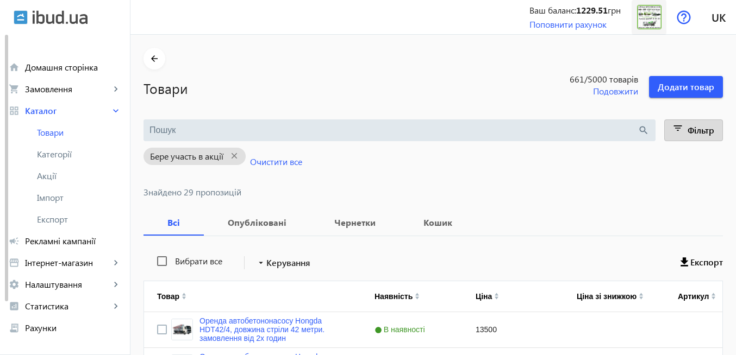
click at [646, 18] on img at bounding box center [649, 17] width 24 height 24
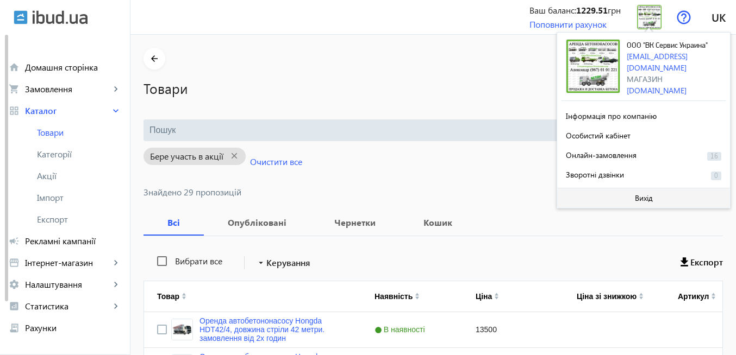
click at [630, 195] on span at bounding box center [643, 198] width 173 height 26
